Goal: Information Seeking & Learning: Learn about a topic

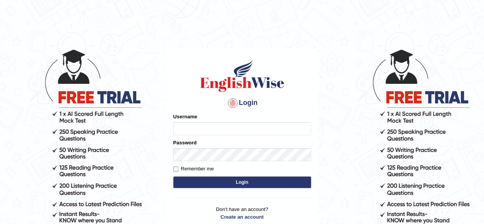
type input "Shamim"
click at [228, 181] on button "Login" at bounding box center [242, 182] width 138 height 11
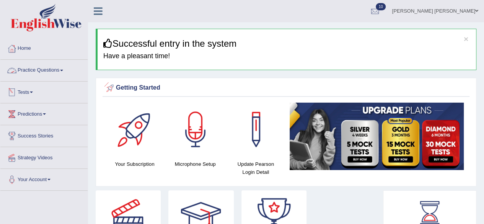
click at [65, 69] on link "Practice Questions" at bounding box center [43, 69] width 87 height 19
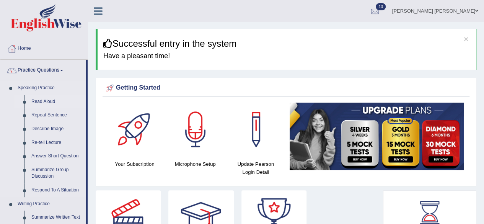
click at [48, 98] on link "Read Aloud" at bounding box center [57, 102] width 58 height 14
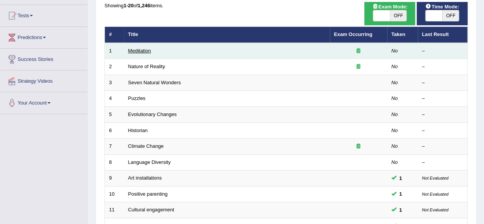
click at [144, 50] on link "Meditation" at bounding box center [139, 51] width 23 height 6
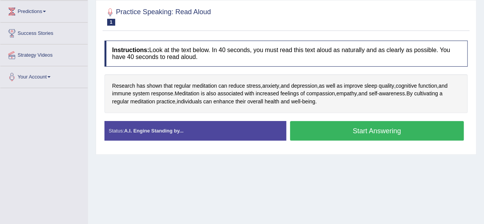
scroll to position [115, 0]
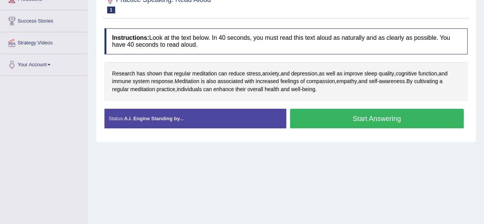
click at [320, 112] on button "Start Answering" at bounding box center [377, 119] width 174 height 20
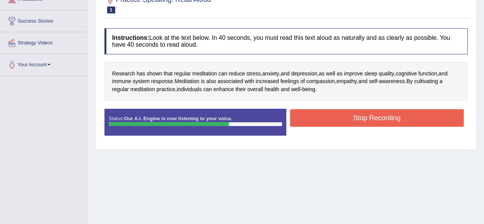
click at [304, 118] on button "Stop Recording" at bounding box center [377, 118] width 174 height 18
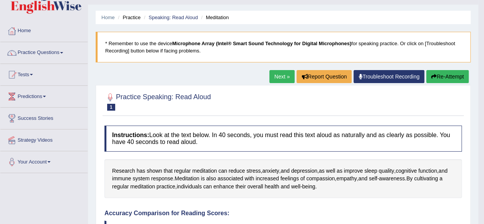
scroll to position [0, 0]
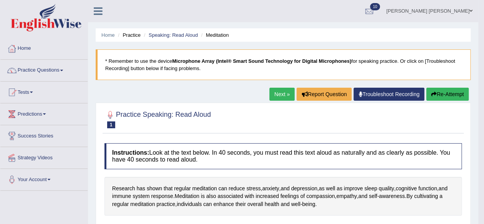
click at [276, 92] on link "Next »" at bounding box center [282, 94] width 25 height 13
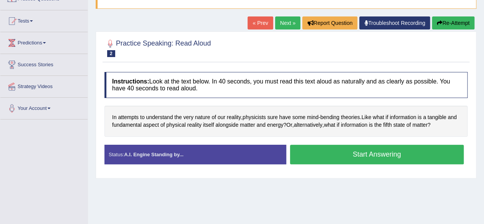
scroll to position [115, 0]
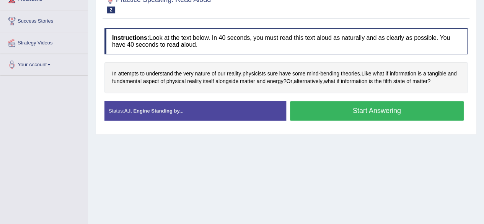
click at [352, 105] on button "Start Answering" at bounding box center [377, 111] width 174 height 20
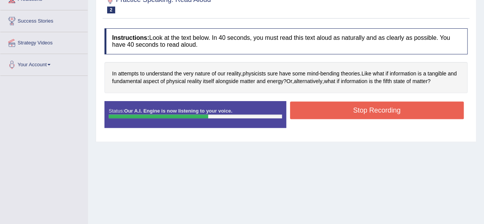
click at [358, 106] on button "Stop Recording" at bounding box center [377, 110] width 174 height 18
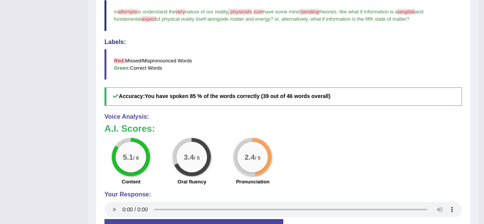
scroll to position [250, 0]
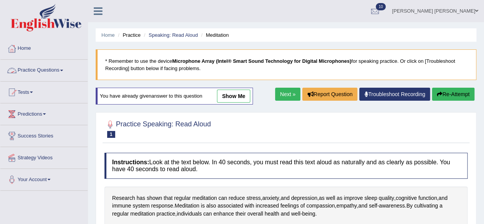
click at [60, 70] on link "Practice Questions" at bounding box center [43, 69] width 87 height 19
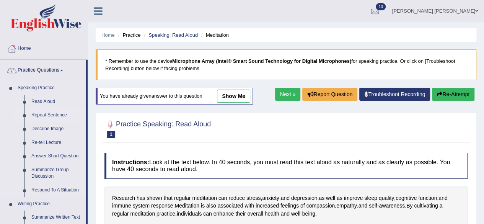
click at [55, 112] on link "Repeat Sentence" at bounding box center [57, 115] width 58 height 14
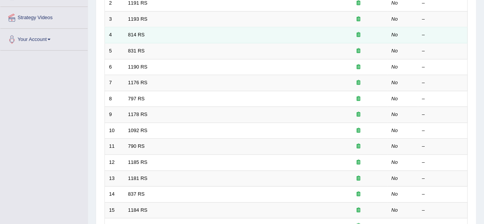
scroll to position [88, 0]
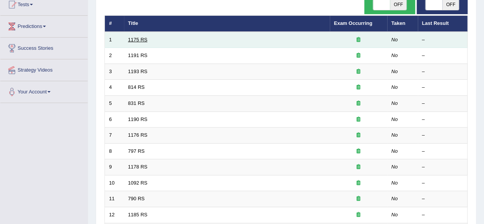
click at [143, 39] on link "1175 RS" at bounding box center [138, 40] width 20 height 6
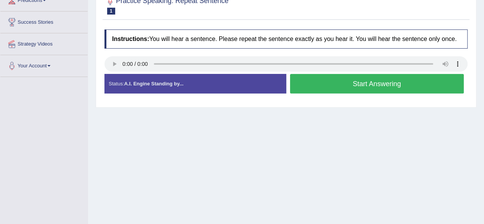
scroll to position [115, 0]
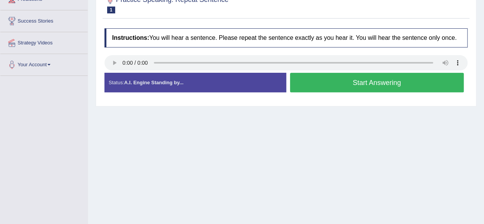
click at [306, 85] on button "Start Answering" at bounding box center [377, 83] width 174 height 20
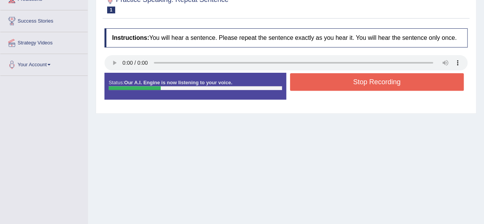
click at [314, 79] on button "Stop Recording" at bounding box center [377, 82] width 174 height 18
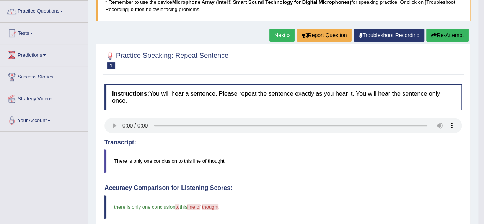
scroll to position [0, 0]
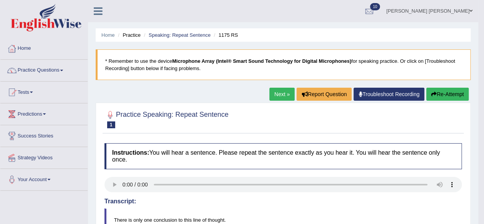
click at [285, 91] on link "Next »" at bounding box center [282, 94] width 25 height 13
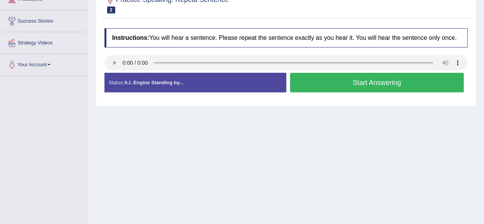
click at [317, 85] on button "Start Answering" at bounding box center [377, 83] width 174 height 20
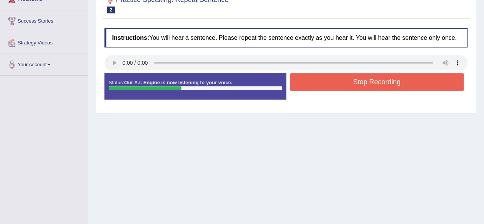
click at [316, 82] on button "Stop Recording" at bounding box center [377, 82] width 174 height 18
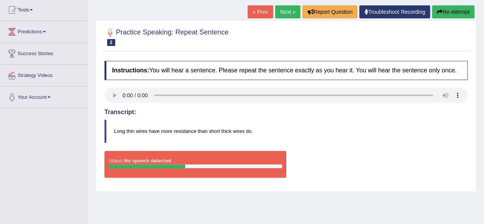
scroll to position [63, 0]
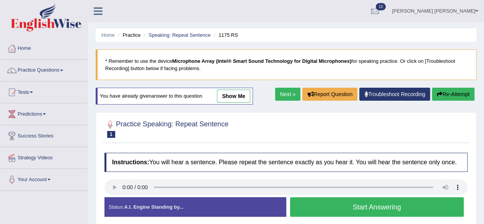
click at [281, 97] on link "Next »" at bounding box center [287, 94] width 25 height 13
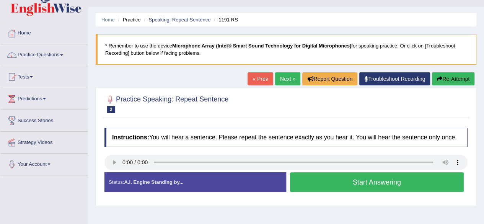
scroll to position [77, 0]
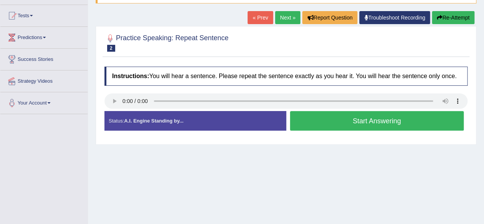
click at [326, 119] on button "Start Answering" at bounding box center [377, 121] width 174 height 20
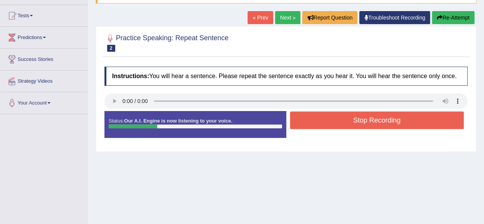
click at [328, 120] on button "Stop Recording" at bounding box center [377, 120] width 174 height 18
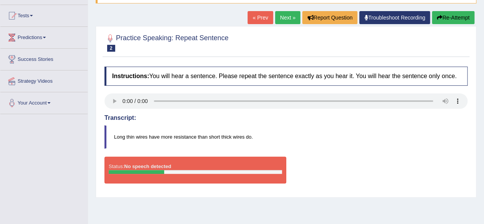
click at [286, 16] on link "Next »" at bounding box center [287, 17] width 25 height 13
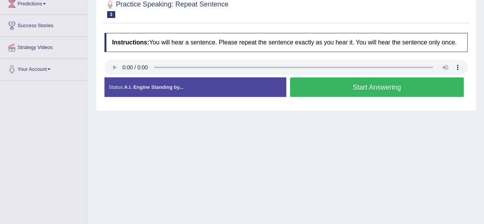
scroll to position [115, 0]
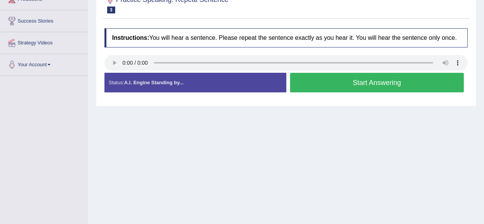
click at [364, 80] on button "Start Answering" at bounding box center [377, 83] width 174 height 20
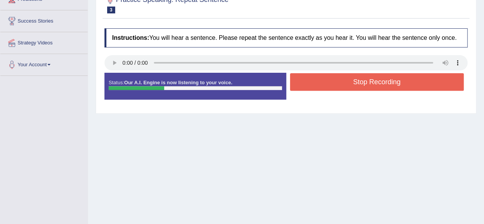
click at [353, 79] on button "Stop Recording" at bounding box center [377, 82] width 174 height 18
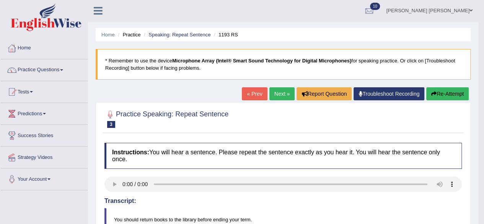
scroll to position [0, 0]
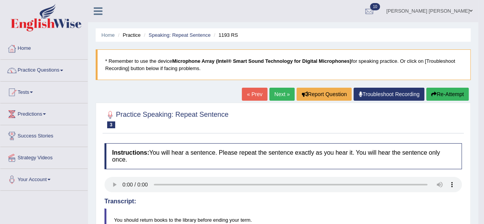
click at [277, 92] on link "Next »" at bounding box center [282, 94] width 25 height 13
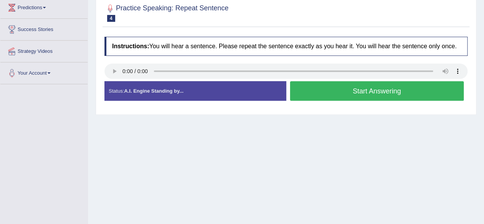
scroll to position [115, 0]
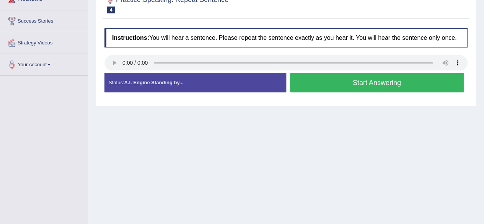
click at [305, 86] on button "Start Answering" at bounding box center [377, 83] width 174 height 20
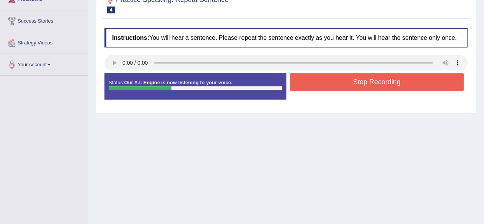
click at [324, 80] on button "Stop Recording" at bounding box center [377, 82] width 174 height 18
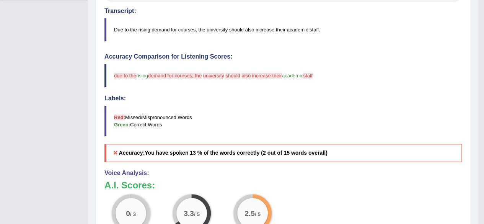
scroll to position [0, 0]
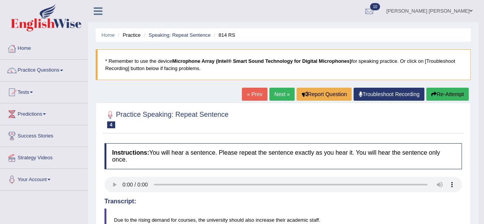
click at [279, 92] on link "Next »" at bounding box center [282, 94] width 25 height 13
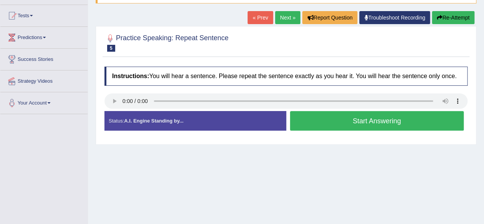
click at [330, 117] on button "Start Answering" at bounding box center [377, 121] width 174 height 20
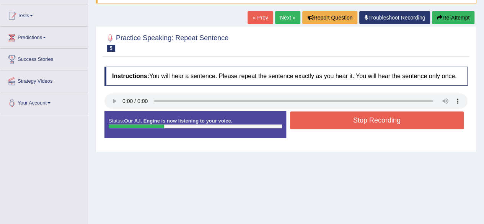
click at [330, 113] on button "Stop Recording" at bounding box center [377, 120] width 174 height 18
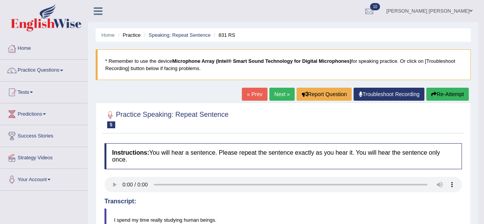
click at [280, 92] on link "Next »" at bounding box center [282, 94] width 25 height 13
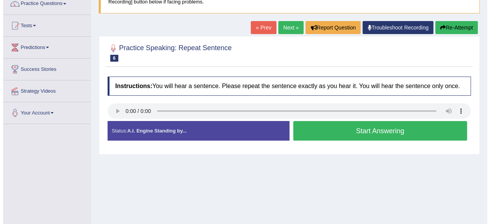
scroll to position [77, 0]
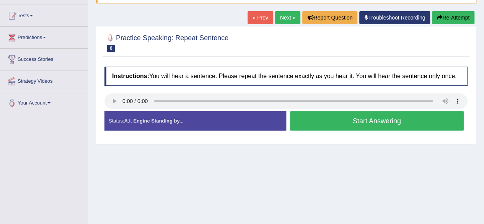
click at [329, 117] on button "Start Answering" at bounding box center [377, 121] width 174 height 20
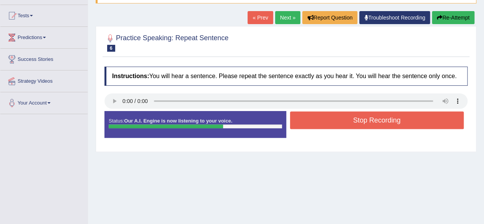
click at [340, 114] on button "Stop Recording" at bounding box center [377, 120] width 174 height 18
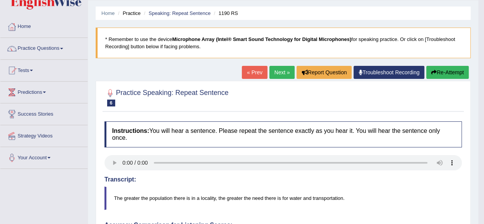
scroll to position [0, 0]
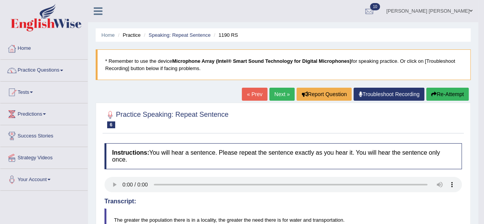
click at [274, 92] on link "Next »" at bounding box center [282, 94] width 25 height 13
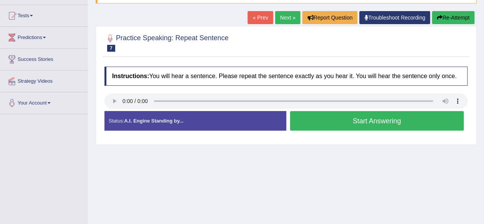
click at [319, 120] on button "Start Answering" at bounding box center [377, 121] width 174 height 20
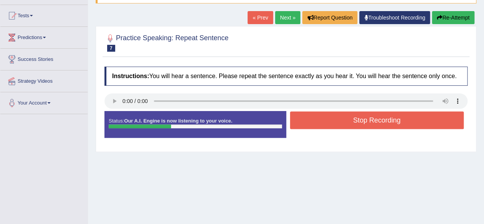
click at [323, 119] on button "Stop Recording" at bounding box center [377, 120] width 174 height 18
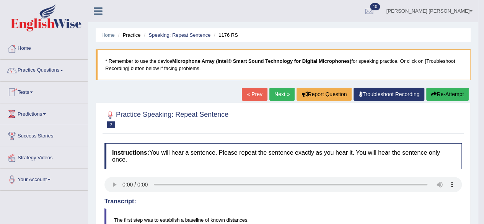
click at [34, 91] on link "Tests" at bounding box center [43, 91] width 87 height 19
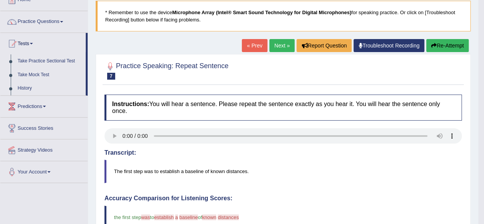
scroll to position [77, 0]
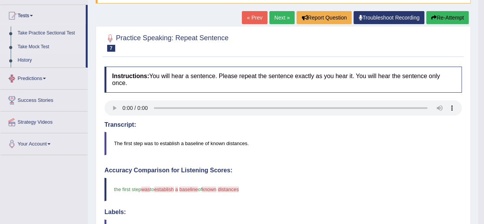
click at [32, 44] on link "Take Mock Test" at bounding box center [50, 47] width 72 height 14
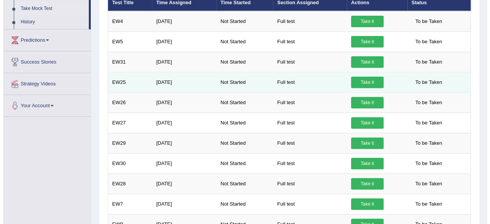
scroll to position [77, 0]
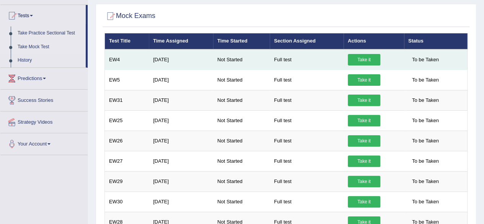
click at [362, 59] on link "Take it" at bounding box center [364, 59] width 33 height 11
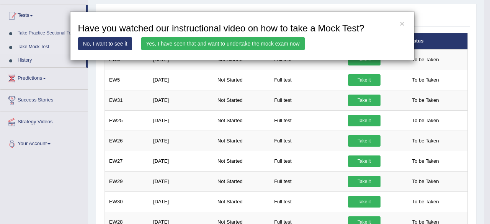
click at [250, 43] on link "Yes, I have seen that and want to undertake the mock exam now" at bounding box center [222, 43] width 163 height 13
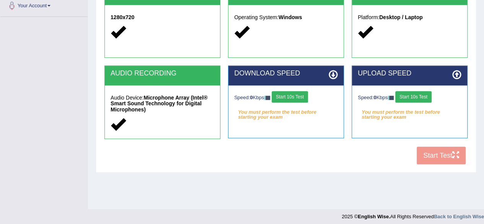
scroll to position [178, 0]
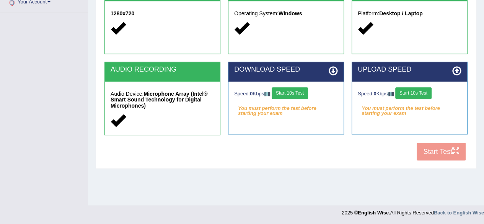
click at [293, 89] on button "Start 10s Test" at bounding box center [290, 92] width 36 height 11
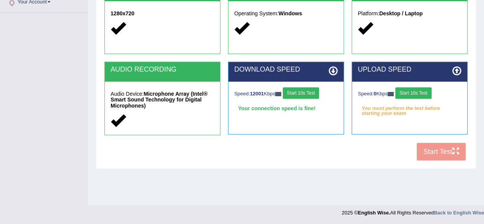
click at [405, 90] on button "Start 10s Test" at bounding box center [414, 92] width 36 height 11
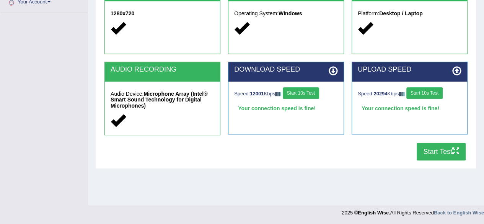
click at [430, 152] on button "Start Test" at bounding box center [441, 152] width 49 height 18
